Goal: Browse casually: Explore the website without a specific task or goal

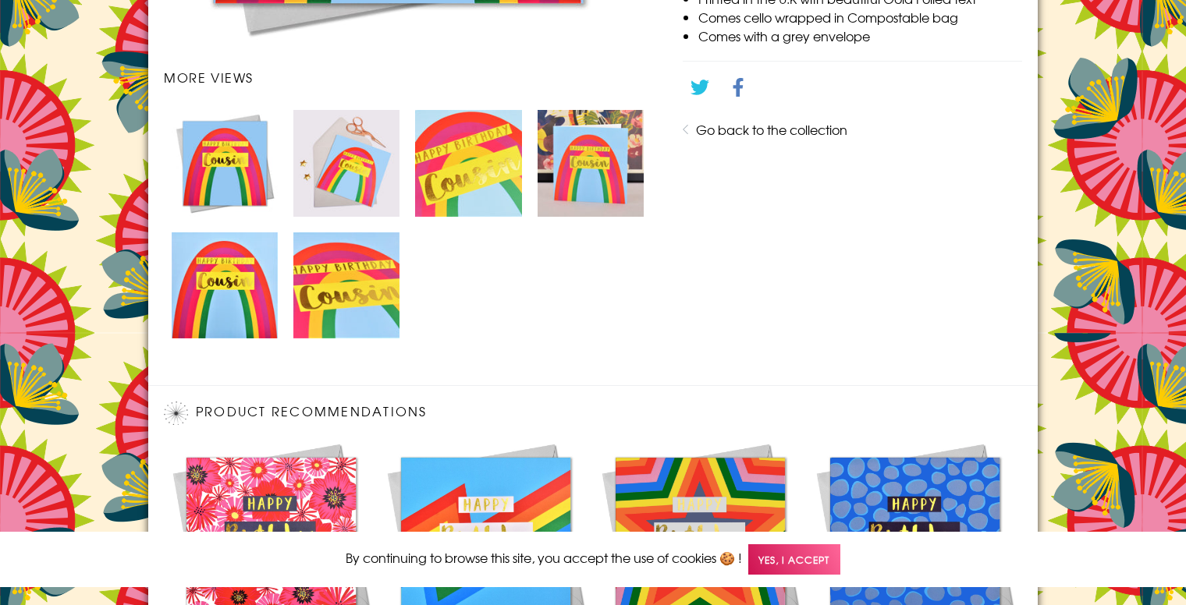
scroll to position [1126, 0]
